Goal: Task Accomplishment & Management: Manage account settings

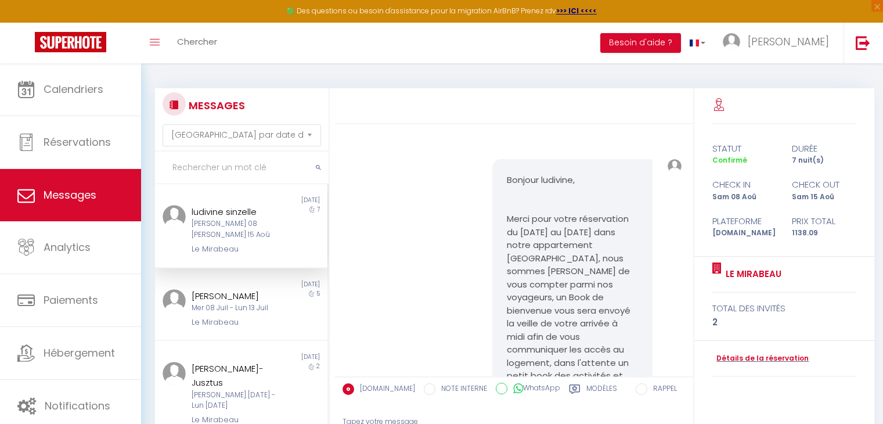
select select "message"
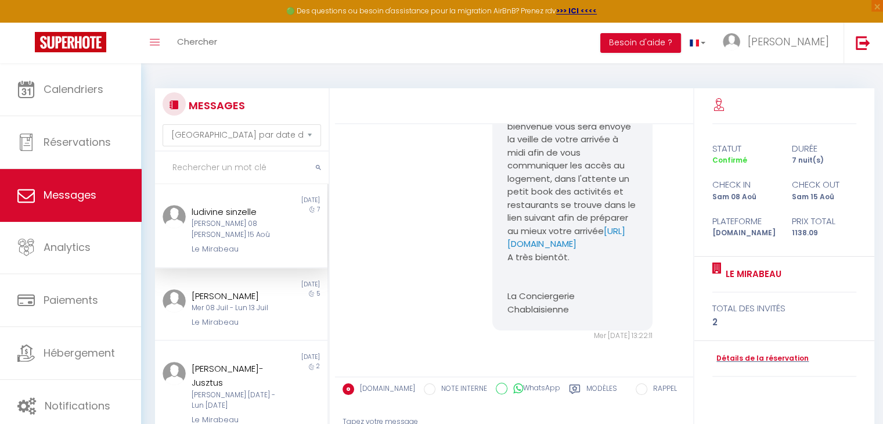
scroll to position [197, 0]
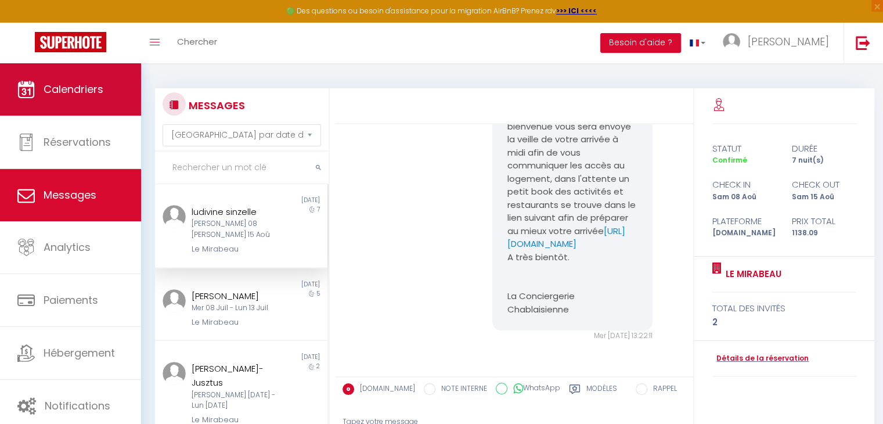
click at [94, 98] on link "Calendriers" at bounding box center [70, 89] width 141 height 52
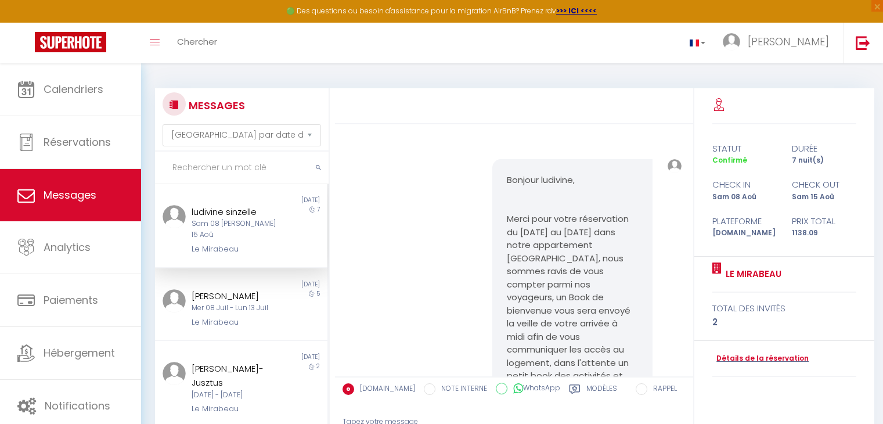
select select "message"
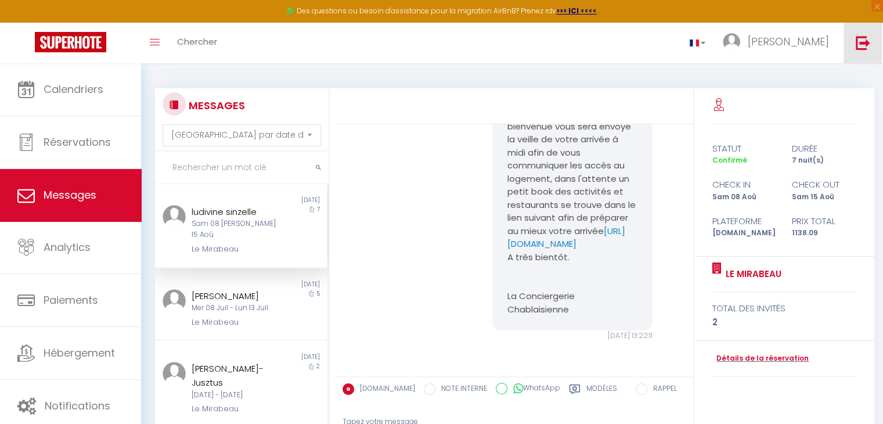
click at [872, 42] on link at bounding box center [863, 43] width 38 height 41
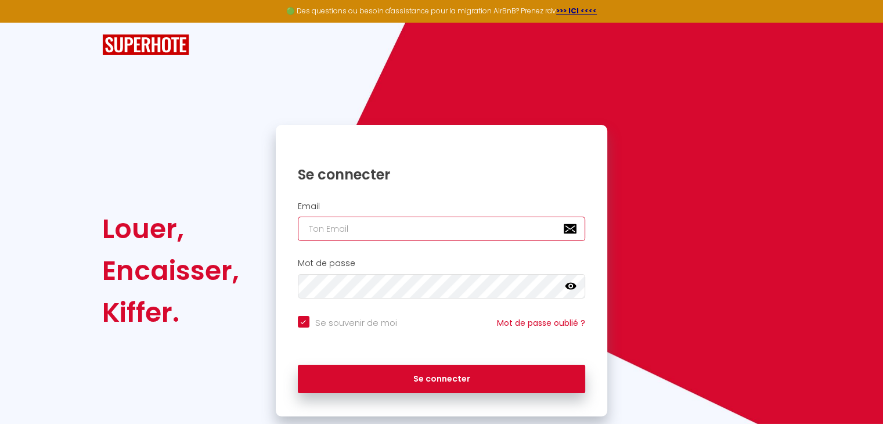
click at [385, 228] on input "email" at bounding box center [442, 229] width 288 height 24
type input "e"
checkbox input "true"
type input "er"
checkbox input "true"
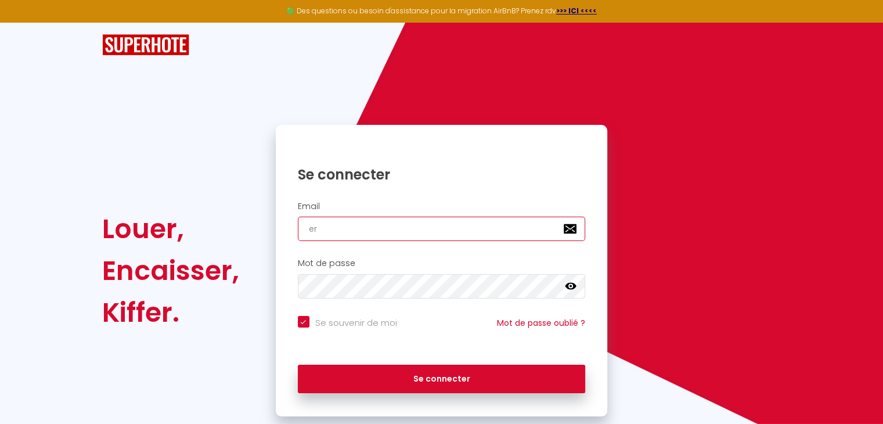
type input "erb"
checkbox input "true"
type input "erb."
checkbox input "true"
type input "erb.a"
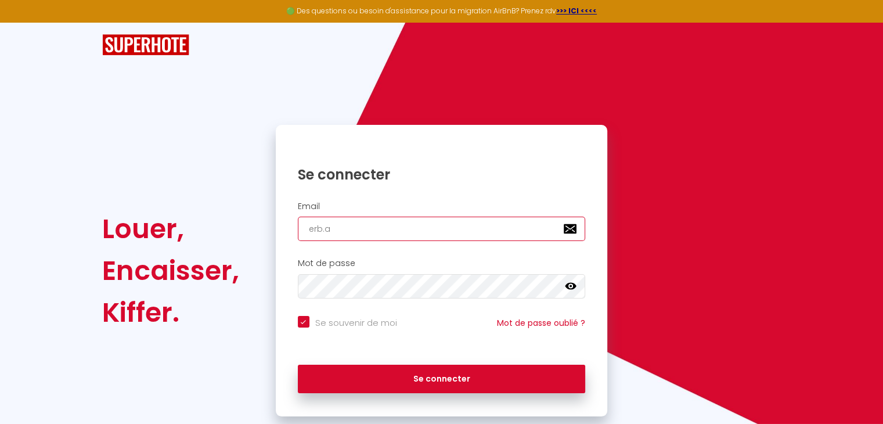
checkbox input "true"
type input "erb.an"
checkbox input "true"
type input "erb.ant"
checkbox input "true"
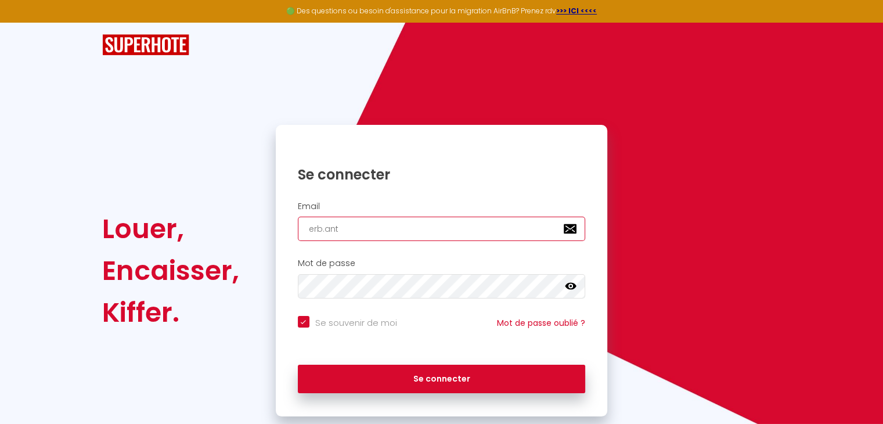
type input "erb.anto"
checkbox input "true"
type input "erb.anton"
checkbox input "true"
type input "erb.[PERSON_NAME]"
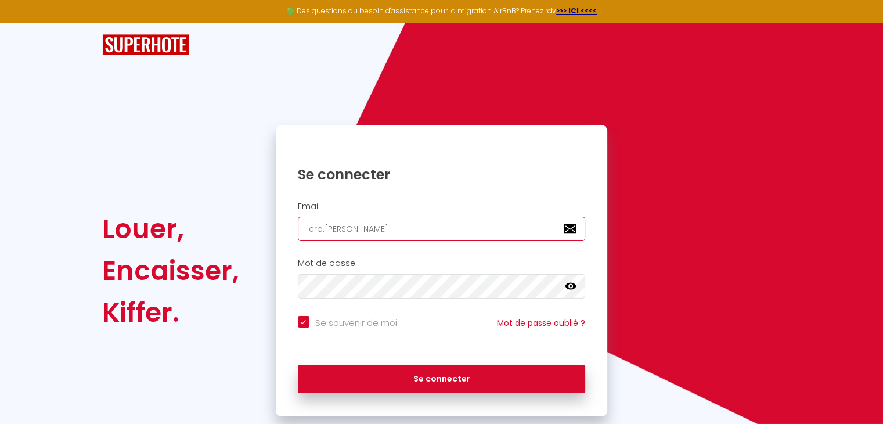
checkbox input "true"
type input "erb.[PERSON_NAME]@"
checkbox input "true"
type input "erb.antony@o"
checkbox input "true"
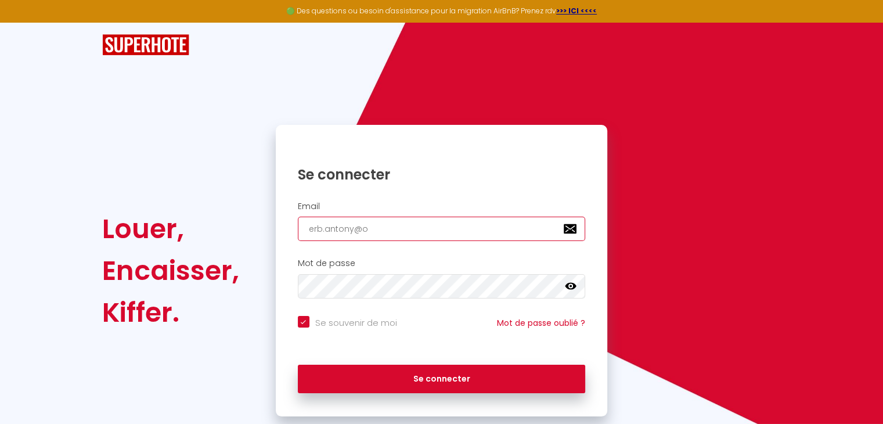
type input "erb.antony@ou"
checkbox input "true"
type input "erb.antony@out"
checkbox input "true"
type input "erb.antony@outl"
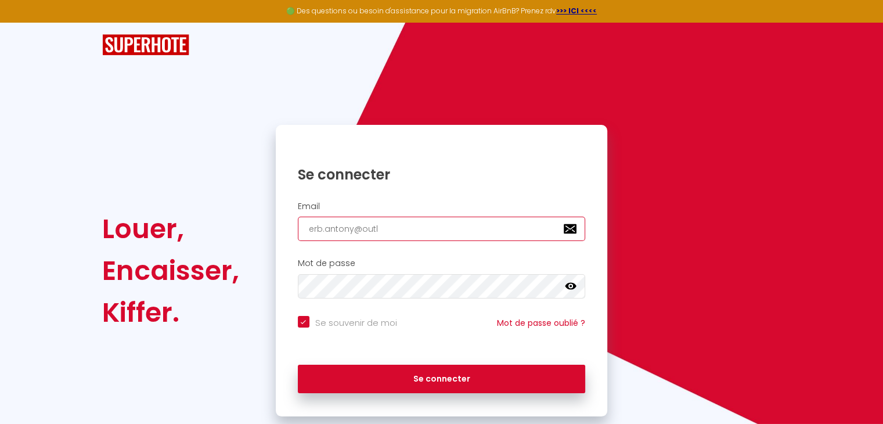
checkbox input "true"
type input "erb.antony@outlo"
checkbox input "true"
type input "erb.antony@outloo"
checkbox input "true"
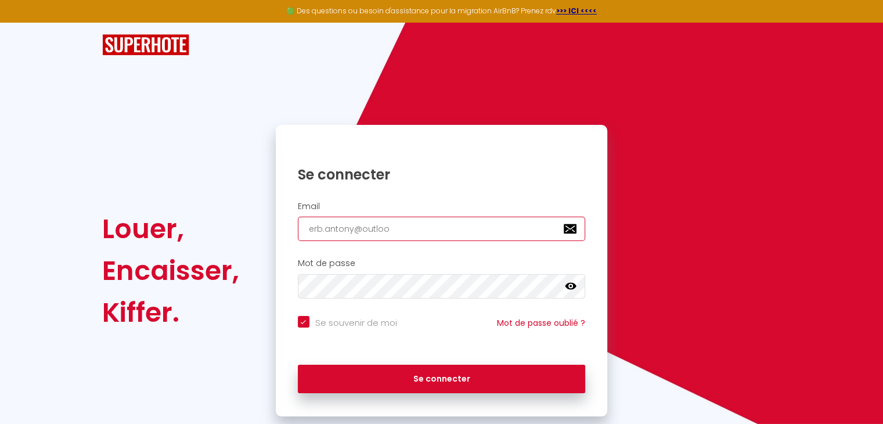
type input "[EMAIL_ADDRESS]"
checkbox input "true"
type input "[EMAIL_ADDRESS]."
checkbox input "true"
type input "erb.antony@outlook.f"
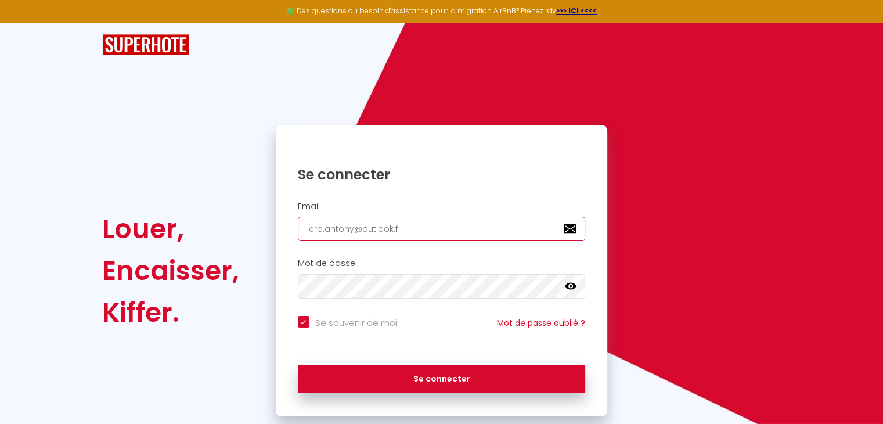
checkbox input "true"
type input "[EMAIL_ADDRESS][DOMAIN_NAME]"
checkbox input "true"
type input "[EMAIL_ADDRESS][DOMAIN_NAME]"
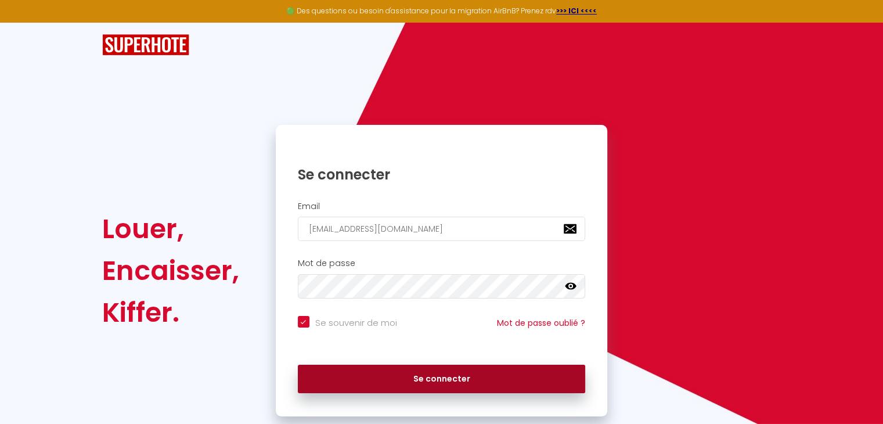
click at [438, 382] on button "Se connecter" at bounding box center [442, 379] width 288 height 29
checkbox input "true"
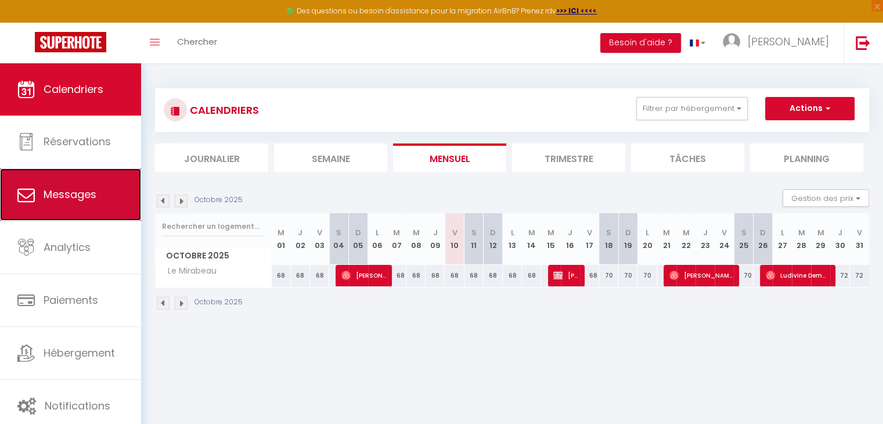
click at [91, 196] on span "Messages" at bounding box center [70, 194] width 53 height 15
select select "message"
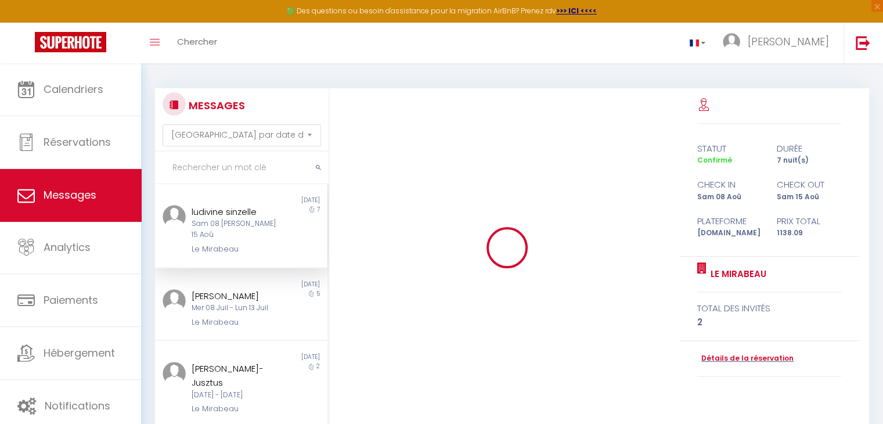
scroll to position [197, 0]
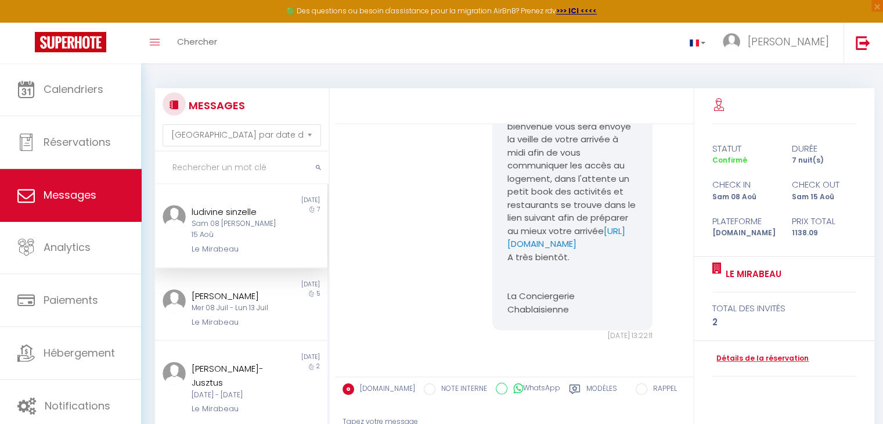
click at [221, 240] on div "[PERSON_NAME] [PERSON_NAME] 08 [PERSON_NAME] 15 [PERSON_NAME]" at bounding box center [234, 230] width 100 height 51
